Goal: Browse casually

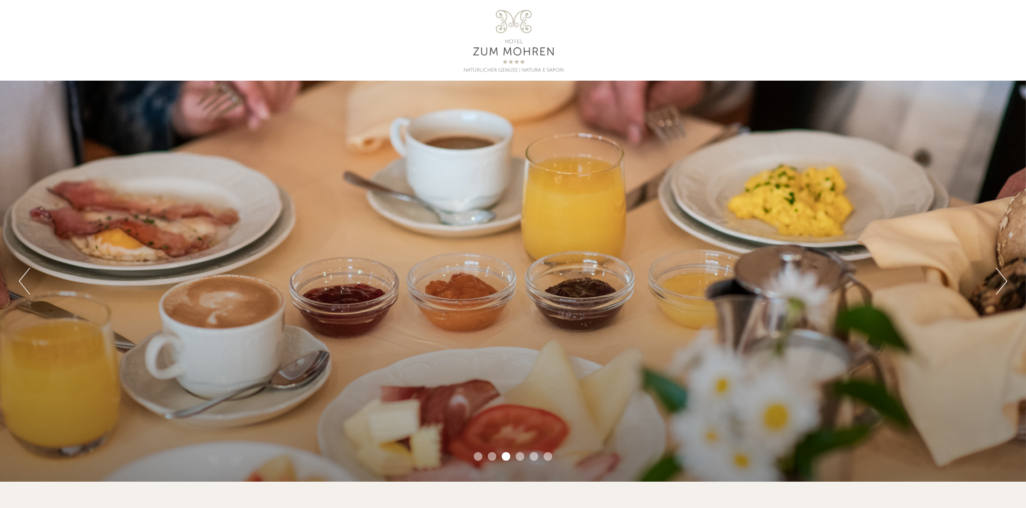
click at [999, 284] on button "Next" at bounding box center [1001, 281] width 11 height 27
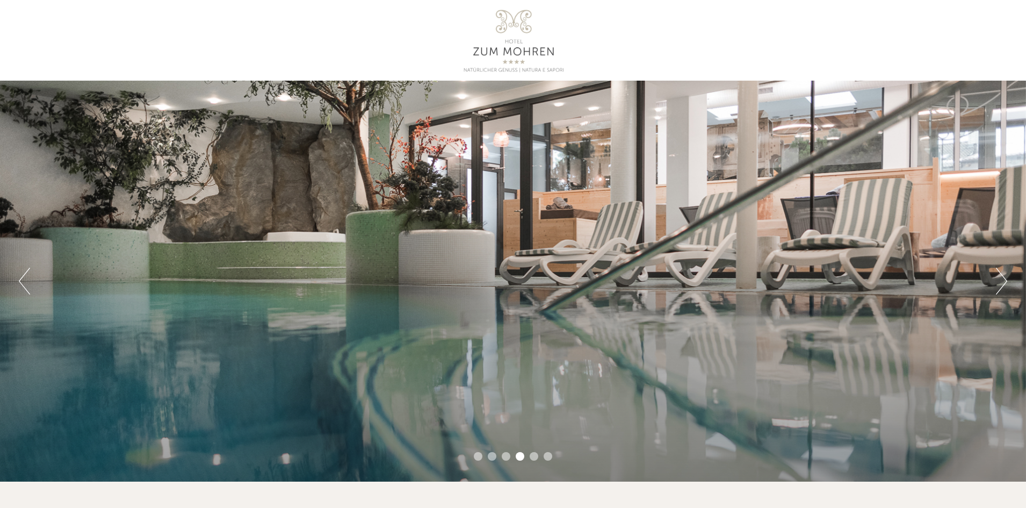
click at [999, 284] on button "Next" at bounding box center [1001, 281] width 11 height 27
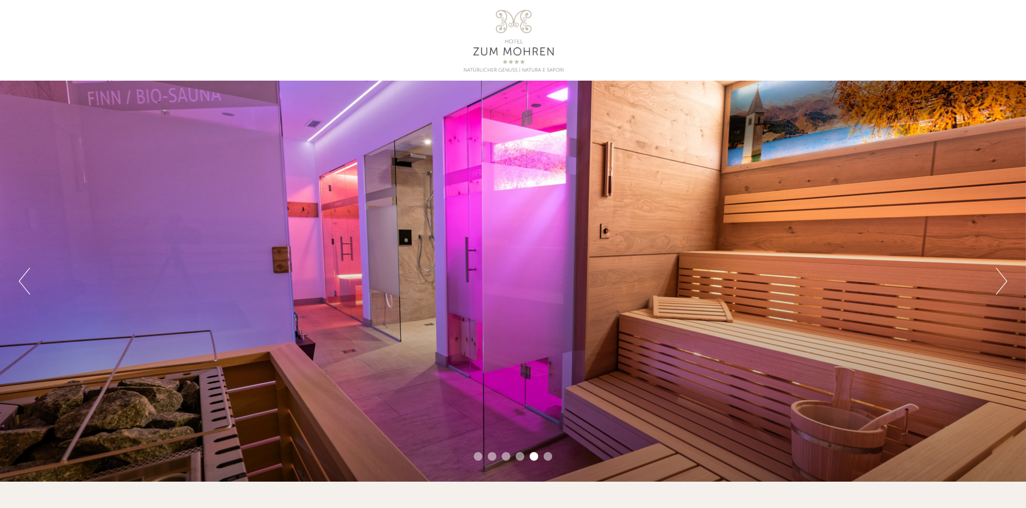
click at [999, 284] on button "Next" at bounding box center [1001, 281] width 11 height 27
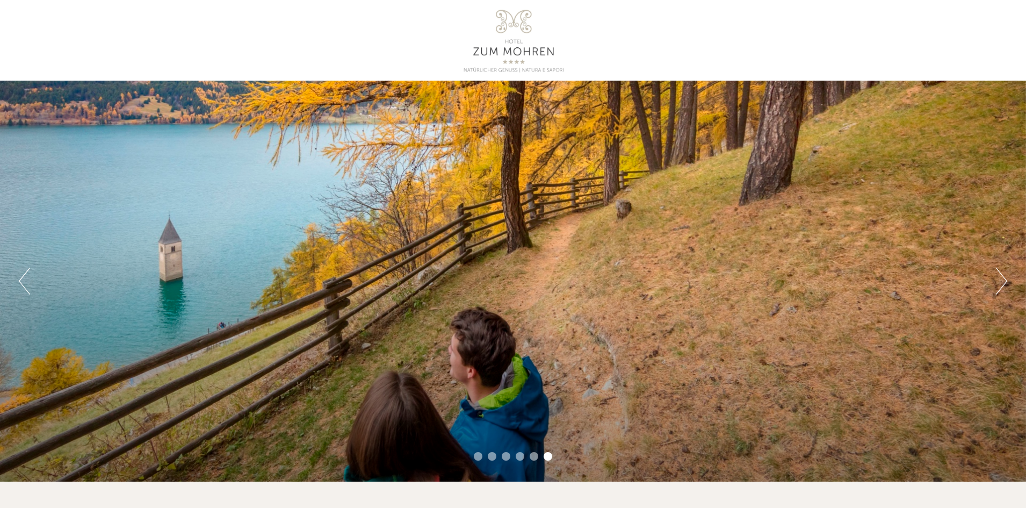
click at [999, 284] on button "Next" at bounding box center [1001, 281] width 11 height 27
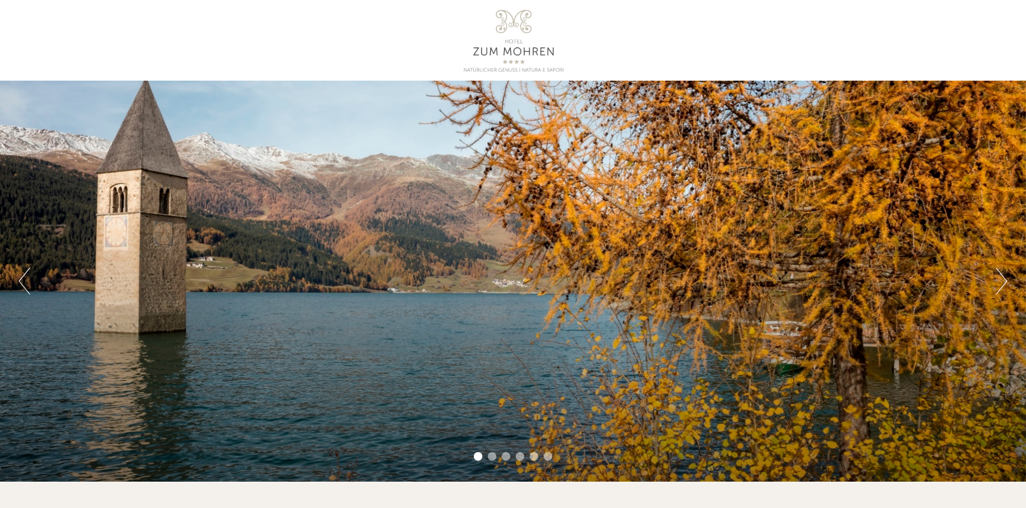
click at [999, 284] on button "Next" at bounding box center [1001, 281] width 11 height 27
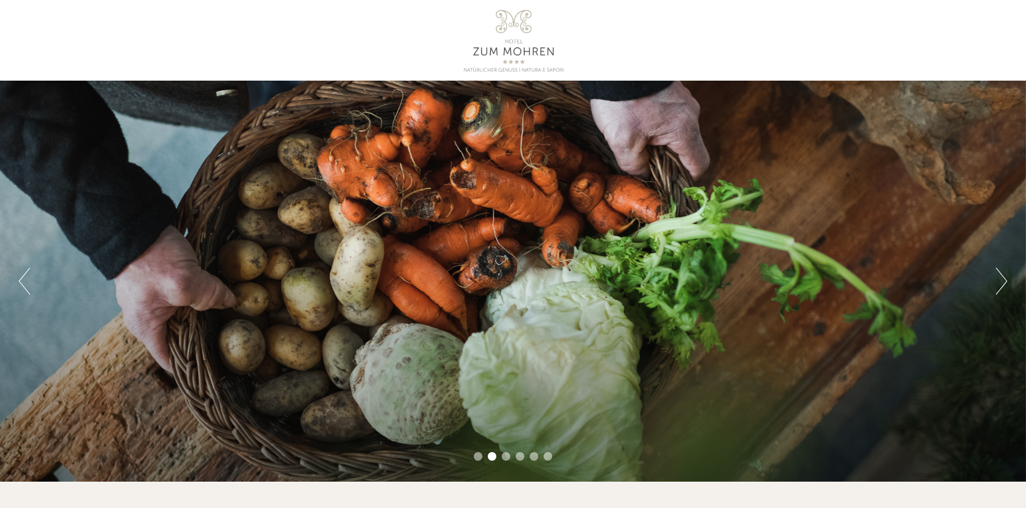
click at [999, 284] on button "Next" at bounding box center [1001, 281] width 11 height 27
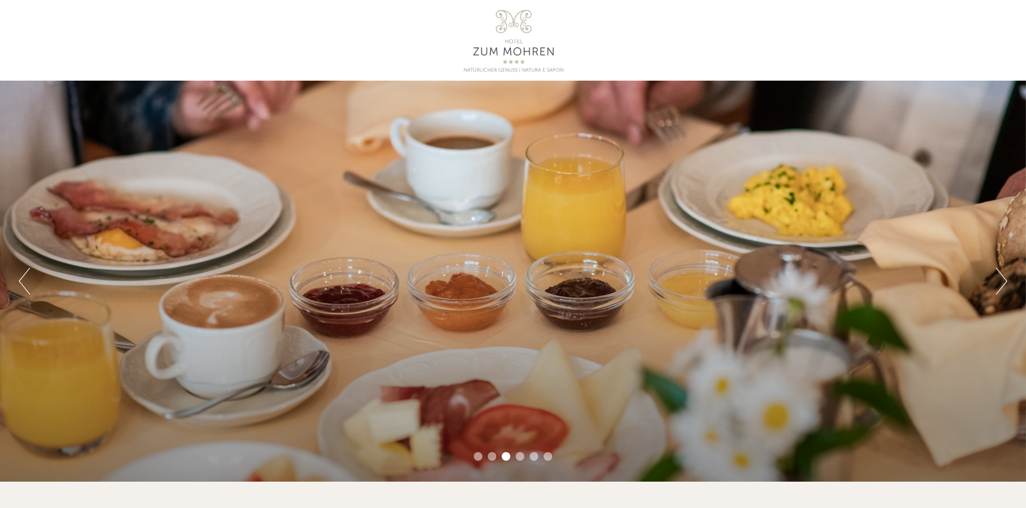
click at [999, 284] on button "Next" at bounding box center [1001, 281] width 11 height 27
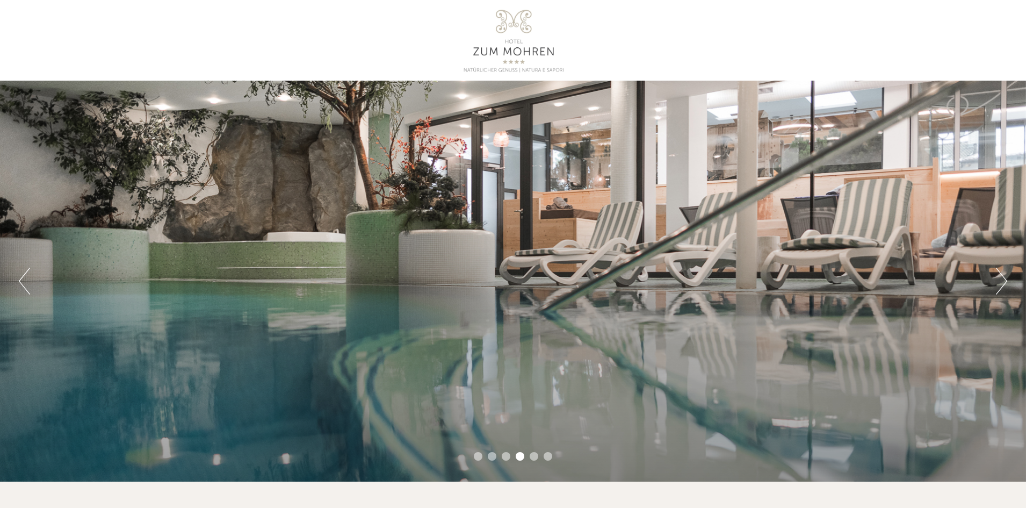
click at [999, 284] on button "Next" at bounding box center [1001, 281] width 11 height 27
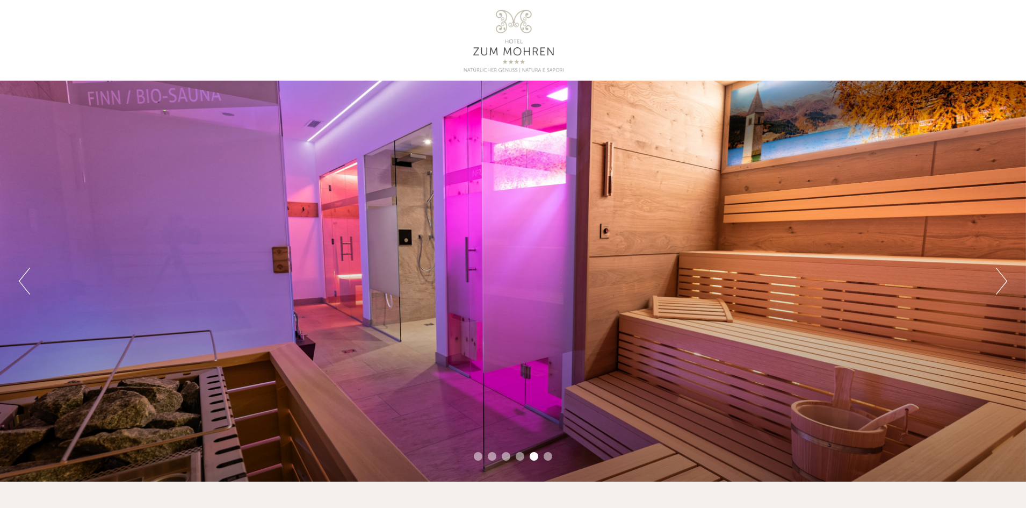
click at [999, 284] on button "Next" at bounding box center [1001, 281] width 11 height 27
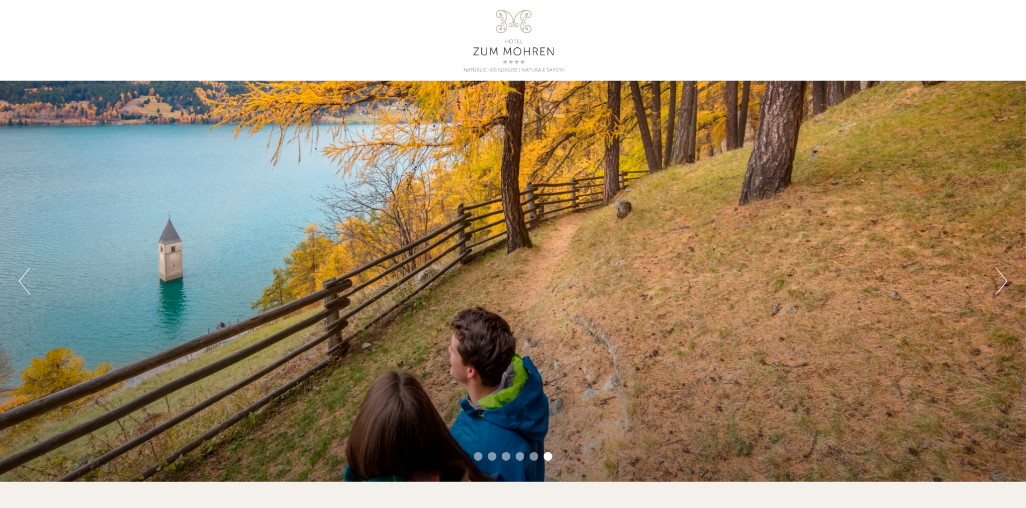
click at [999, 284] on button "Next" at bounding box center [1001, 281] width 11 height 27
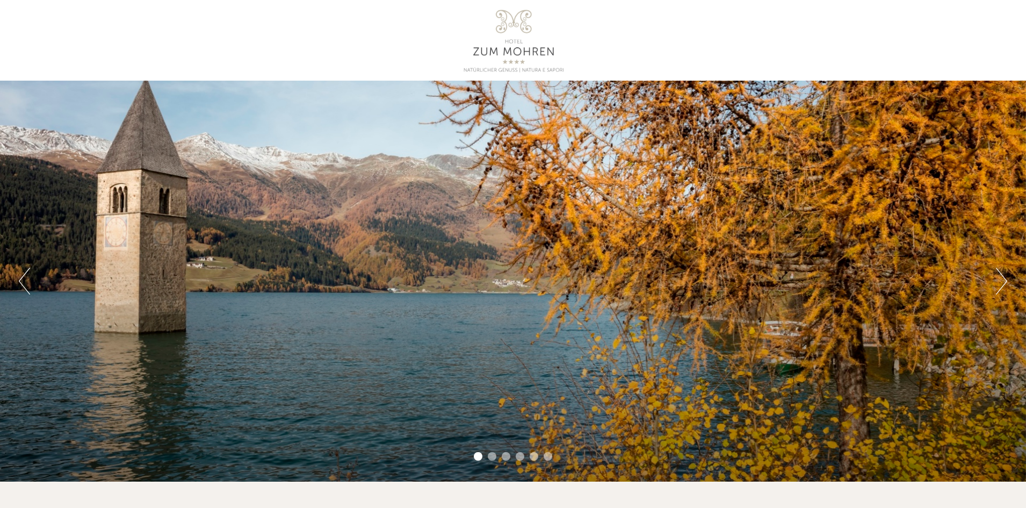
click at [999, 284] on button "Next" at bounding box center [1001, 281] width 11 height 27
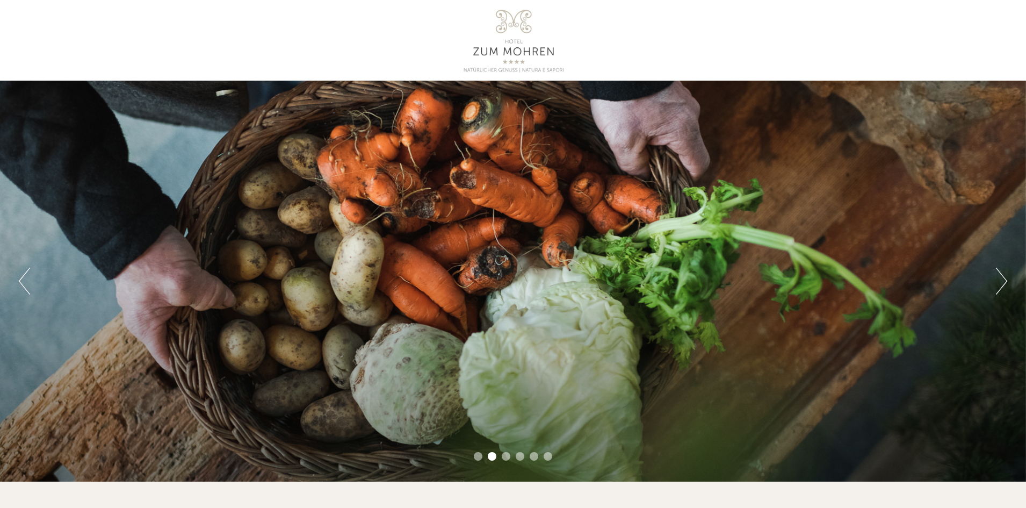
click at [999, 284] on button "Next" at bounding box center [1001, 281] width 11 height 27
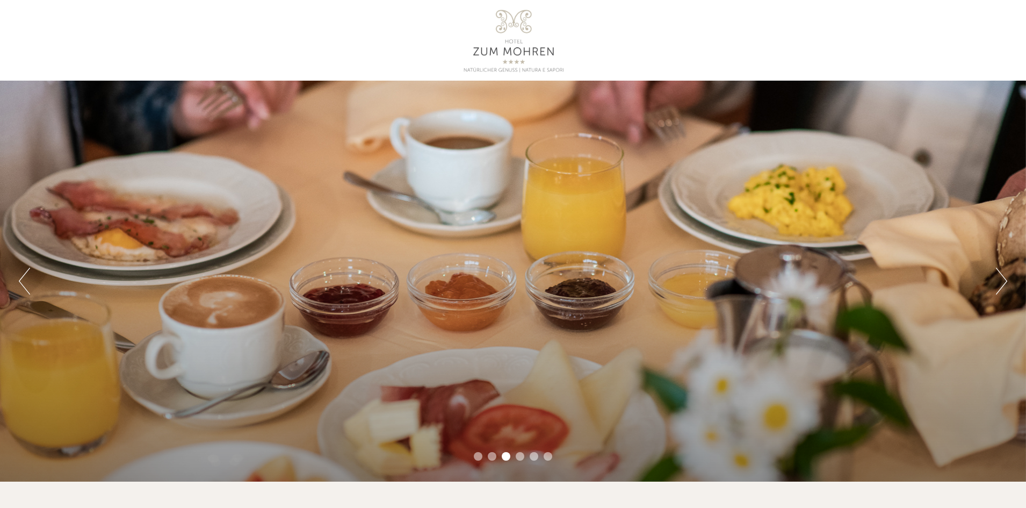
click at [999, 284] on button "Next" at bounding box center [1001, 281] width 11 height 27
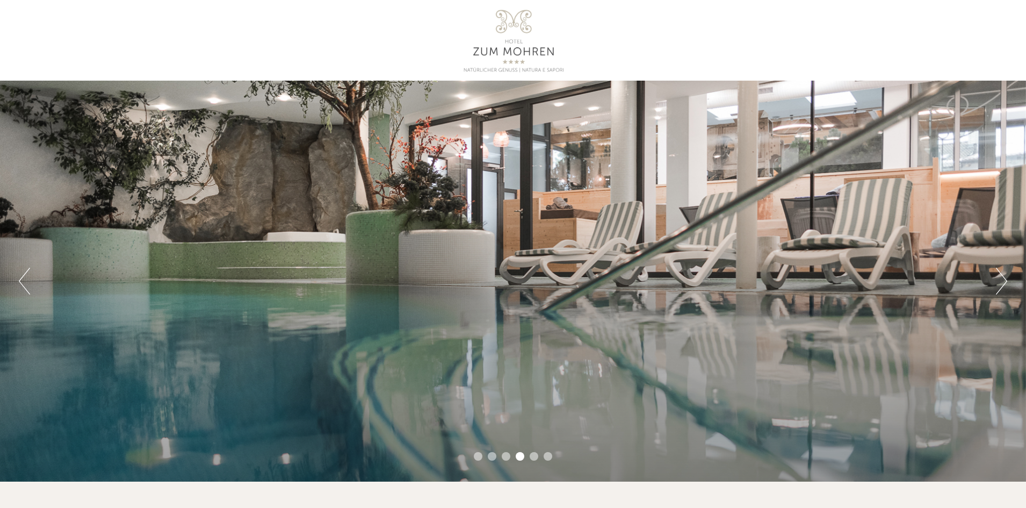
click at [999, 284] on button "Next" at bounding box center [1001, 281] width 11 height 27
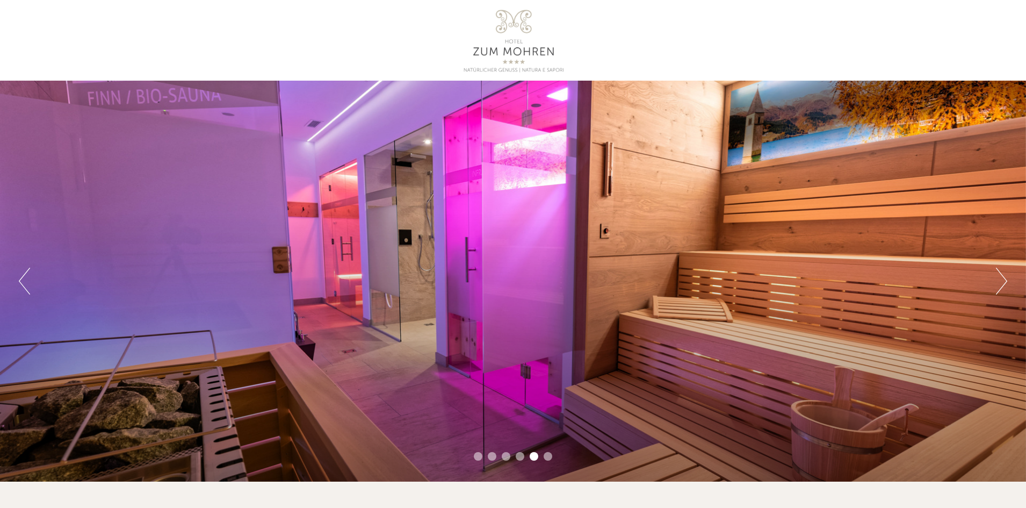
click at [999, 284] on button "Next" at bounding box center [1001, 281] width 11 height 27
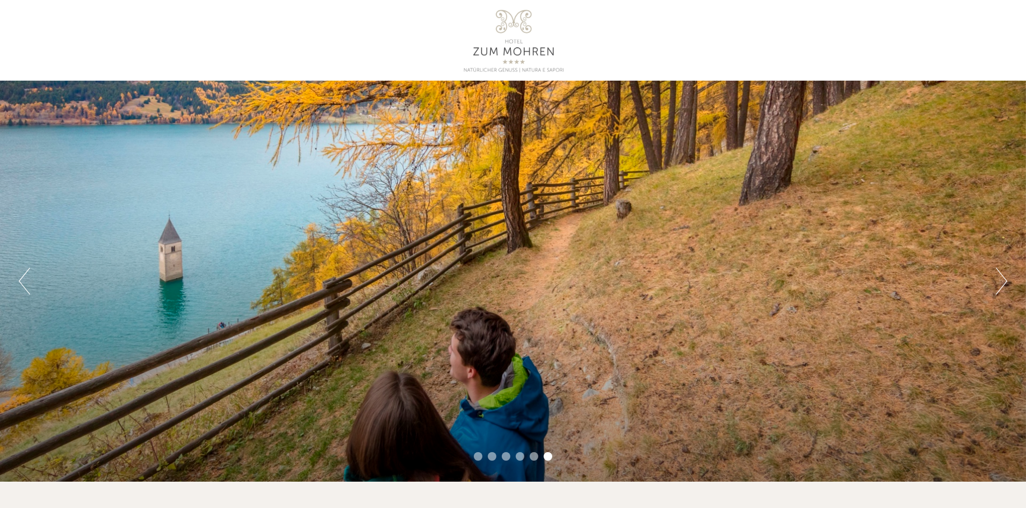
click at [999, 284] on button "Next" at bounding box center [1001, 281] width 11 height 27
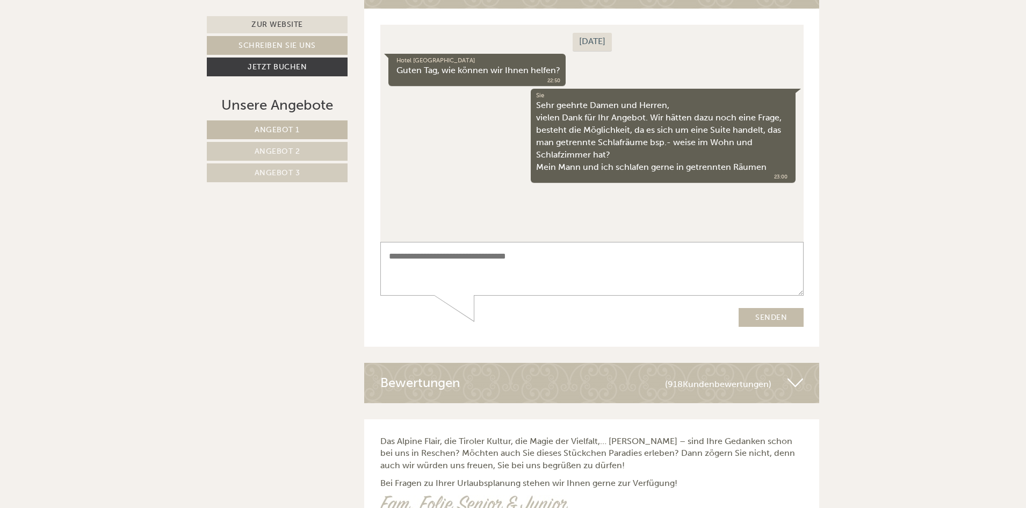
scroll to position [4699, 0]
